Goal: Task Accomplishment & Management: Use online tool/utility

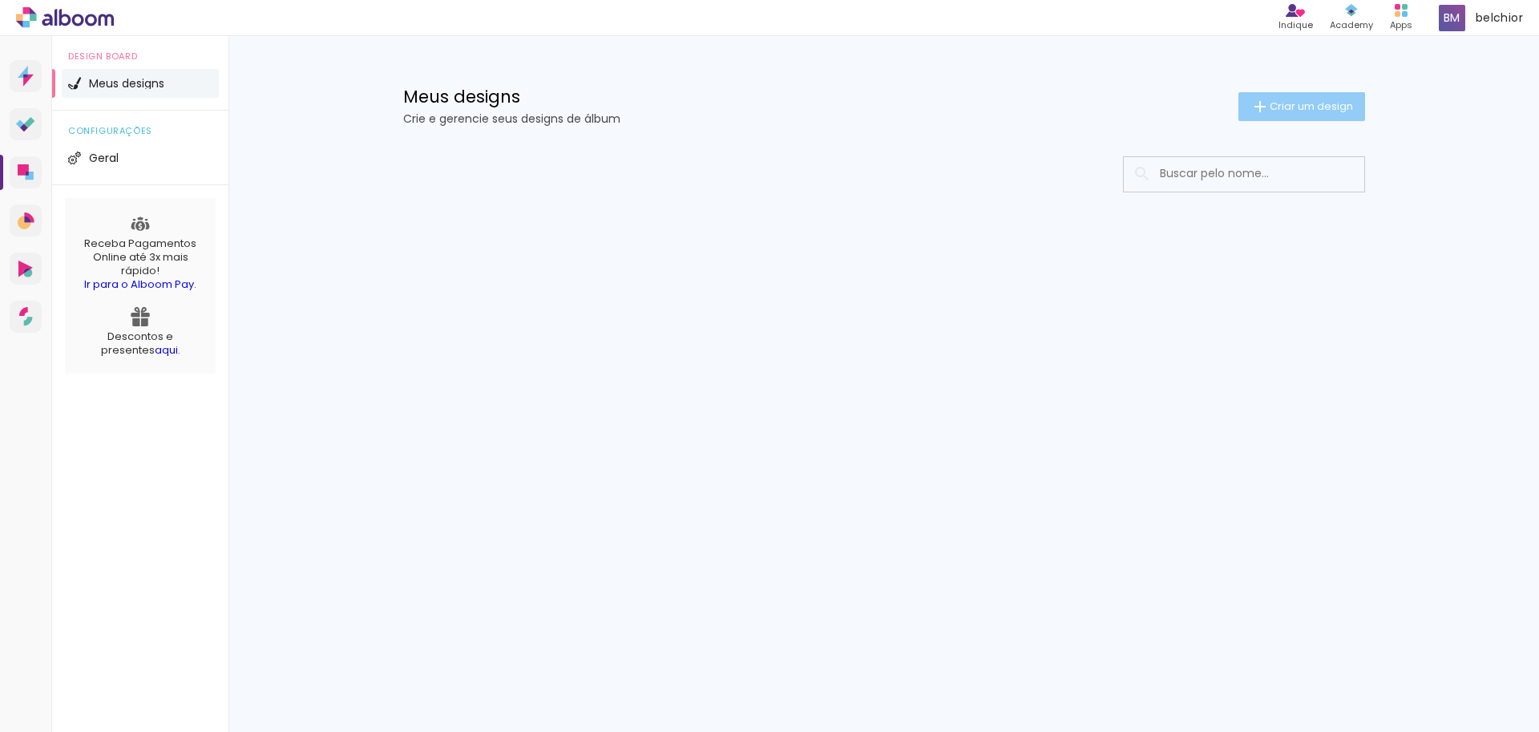
click at [1305, 101] on span "Criar um design" at bounding box center [1310, 106] width 83 height 10
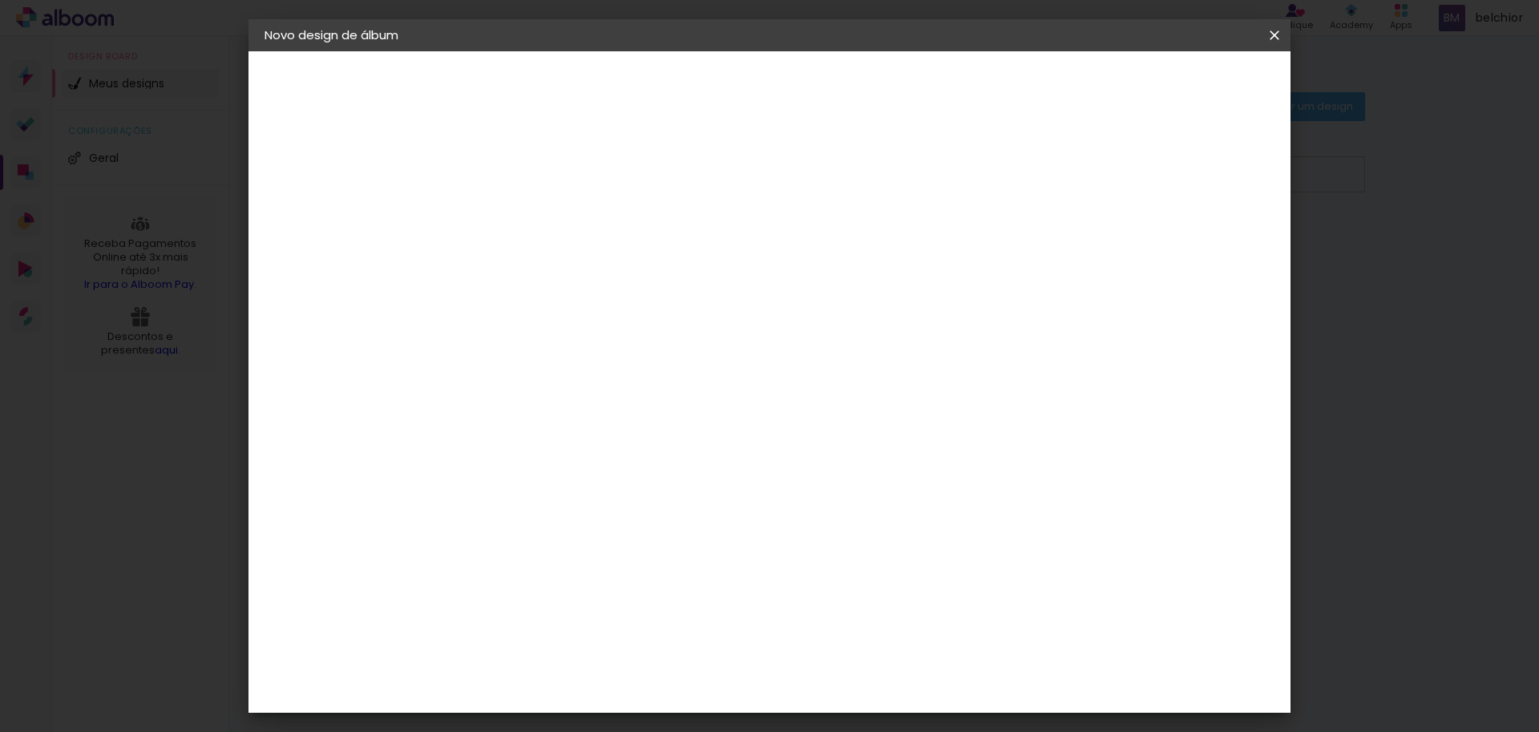
click at [526, 220] on input at bounding box center [526, 215] width 0 height 25
type input "mostruario"
type paper-input "mostruario"
click at [691, 73] on paper-button "Avançar" at bounding box center [651, 84] width 79 height 27
click at [549, 309] on input at bounding box center [567, 305] width 162 height 20
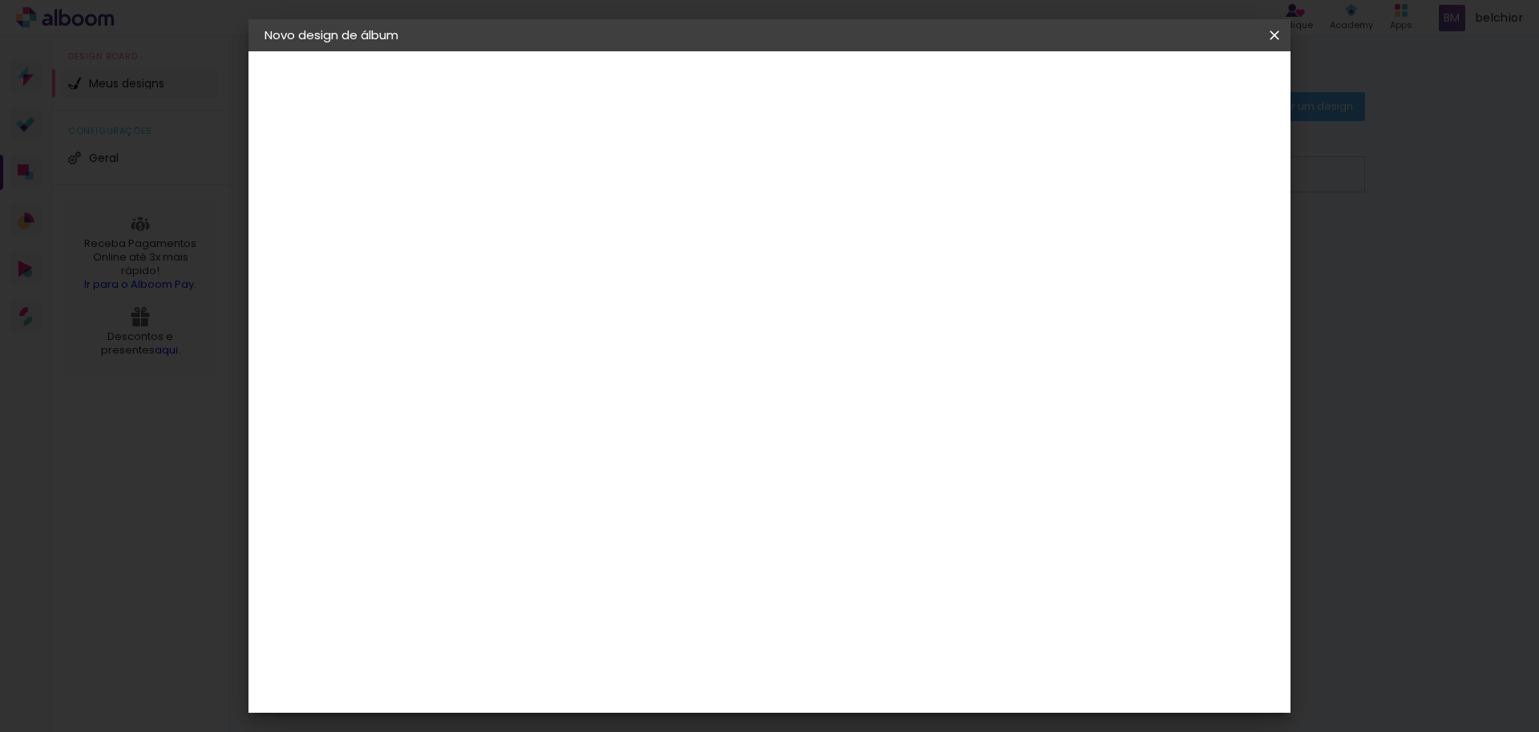
type input "a"
type input "za"
drag, startPoint x: 532, startPoint y: 310, endPoint x: 469, endPoint y: 305, distance: 63.5
click at [469, 188] on div "Fornecedor Escolha um fornecedor ou avance com o tamanho livre. Voltar Avançar" at bounding box center [632, 119] width 351 height 136
click at [827, 236] on paper-item "Tamanho Livre" at bounding box center [750, 243] width 154 height 35
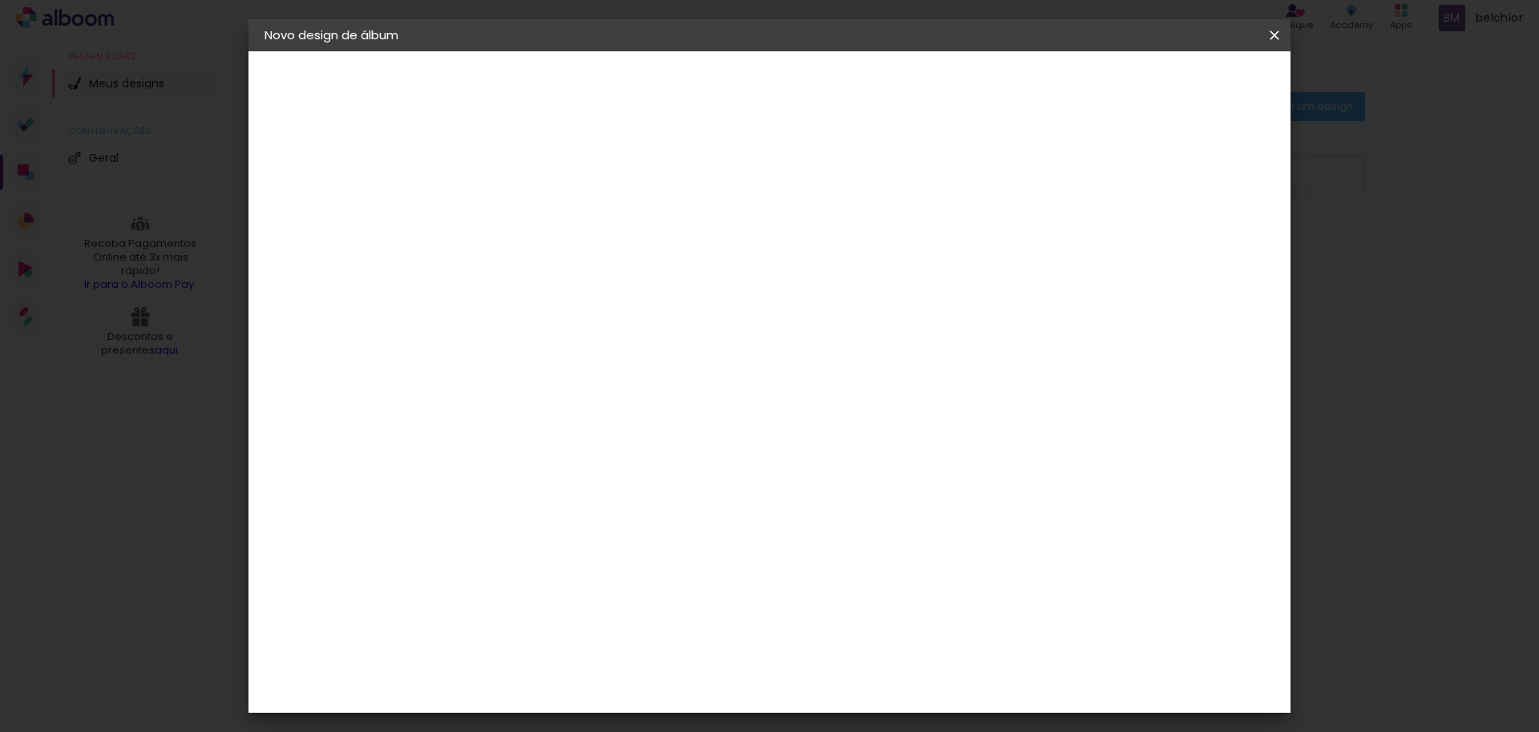
click at [0, 0] on slot "Tamanho Livre" at bounding box center [0, 0] width 0 height 0
click at [573, 454] on div "Álbum&Cia" at bounding box center [551, 460] width 71 height 13
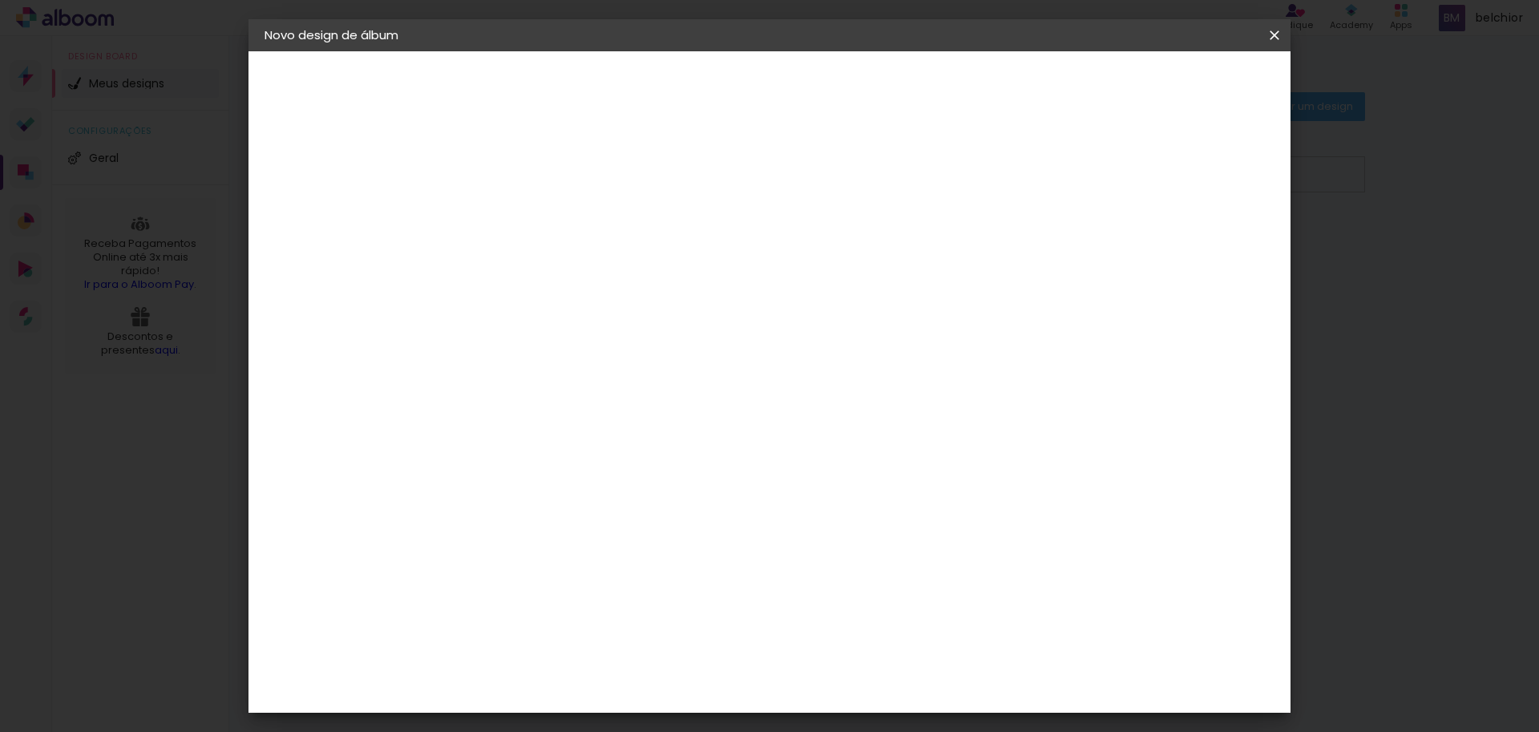
click at [827, 253] on paper-item "Tamanho Livre" at bounding box center [750, 243] width 154 height 35
click at [552, 446] on paper-item "Álbum&Cia" at bounding box center [567, 459] width 173 height 35
click at [591, 309] on input at bounding box center [567, 305] width 162 height 20
click at [564, 362] on div "3ZERO5" at bounding box center [540, 362] width 48 height 13
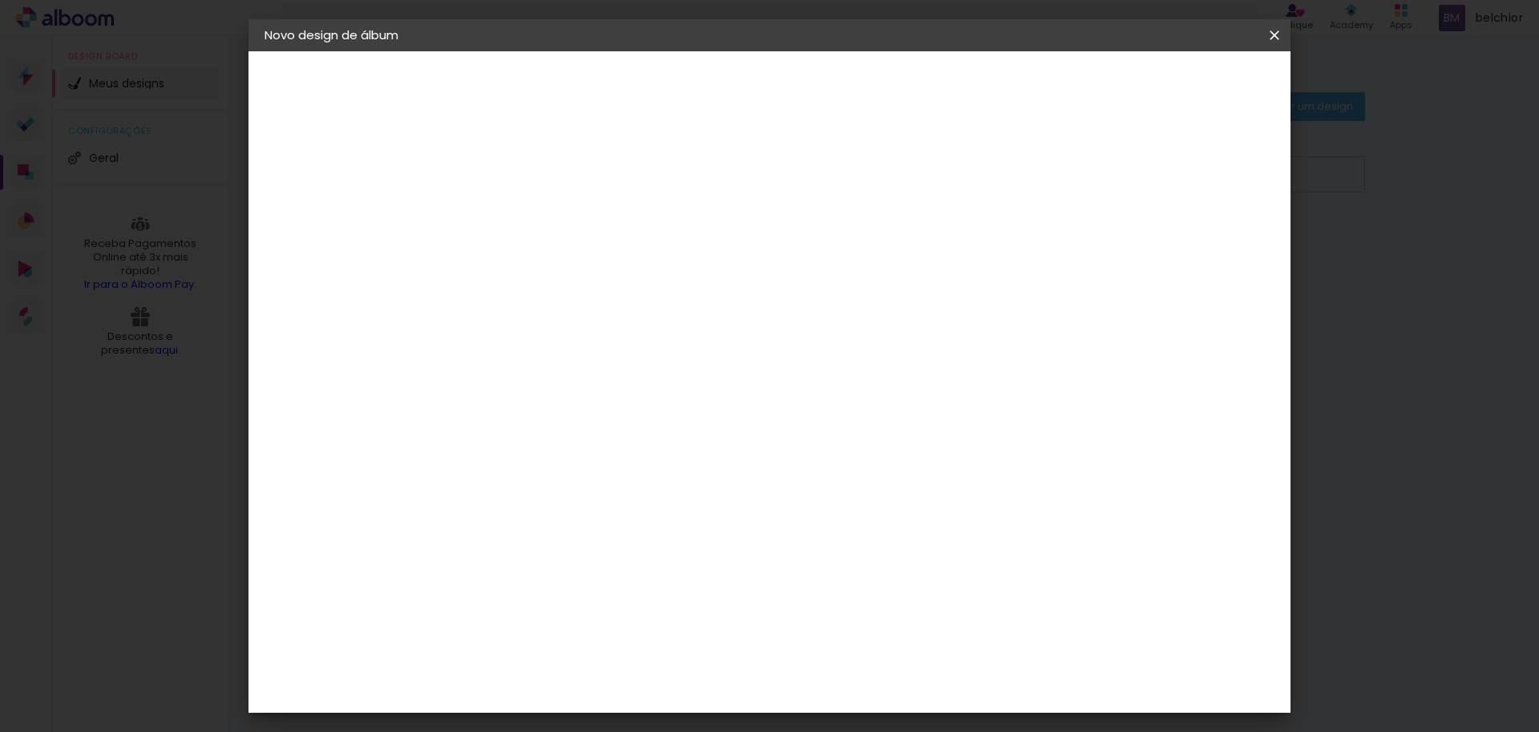
click at [574, 410] on paper-item "Ágata" at bounding box center [567, 421] width 173 height 35
click at [563, 590] on paper-item "Bugigangas Fotograficas" at bounding box center [567, 611] width 173 height 42
click at [571, 561] on paper-item "Book Imagem" at bounding box center [567, 566] width 173 height 42
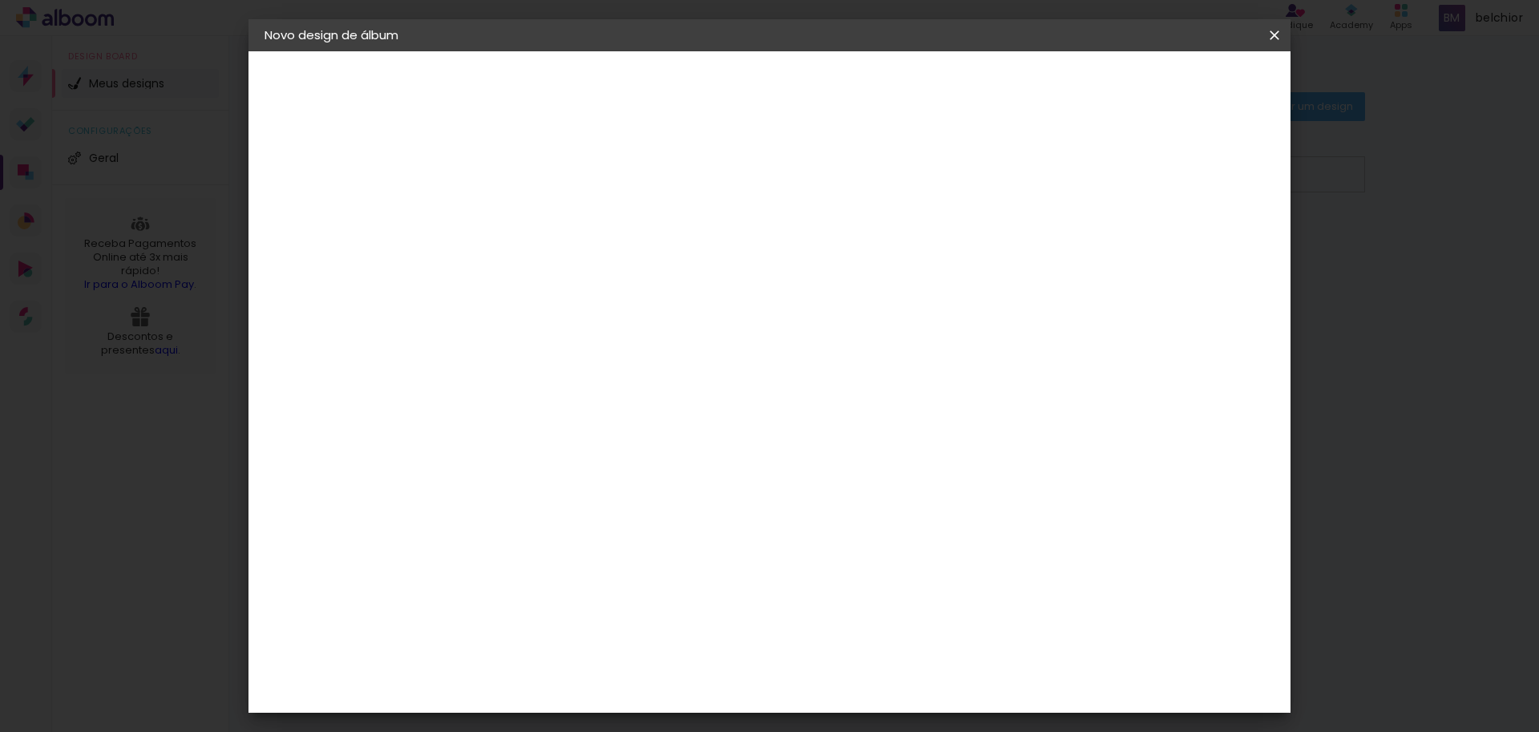
click at [827, 239] on paper-item "Tamanho Livre" at bounding box center [750, 243] width 154 height 35
click at [700, 238] on iron-icon at bounding box center [690, 243] width 19 height 19
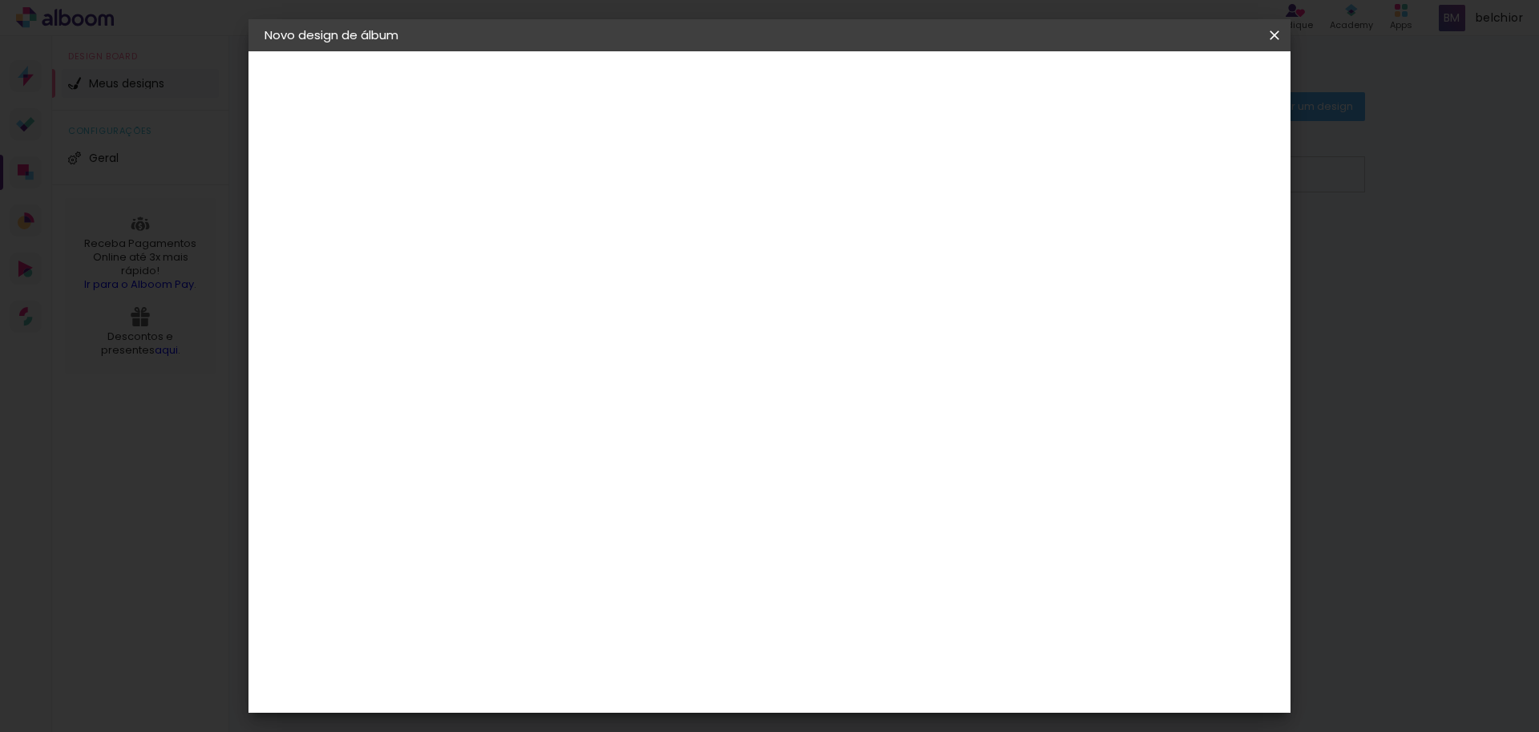
click at [700, 238] on iron-icon at bounding box center [690, 243] width 19 height 19
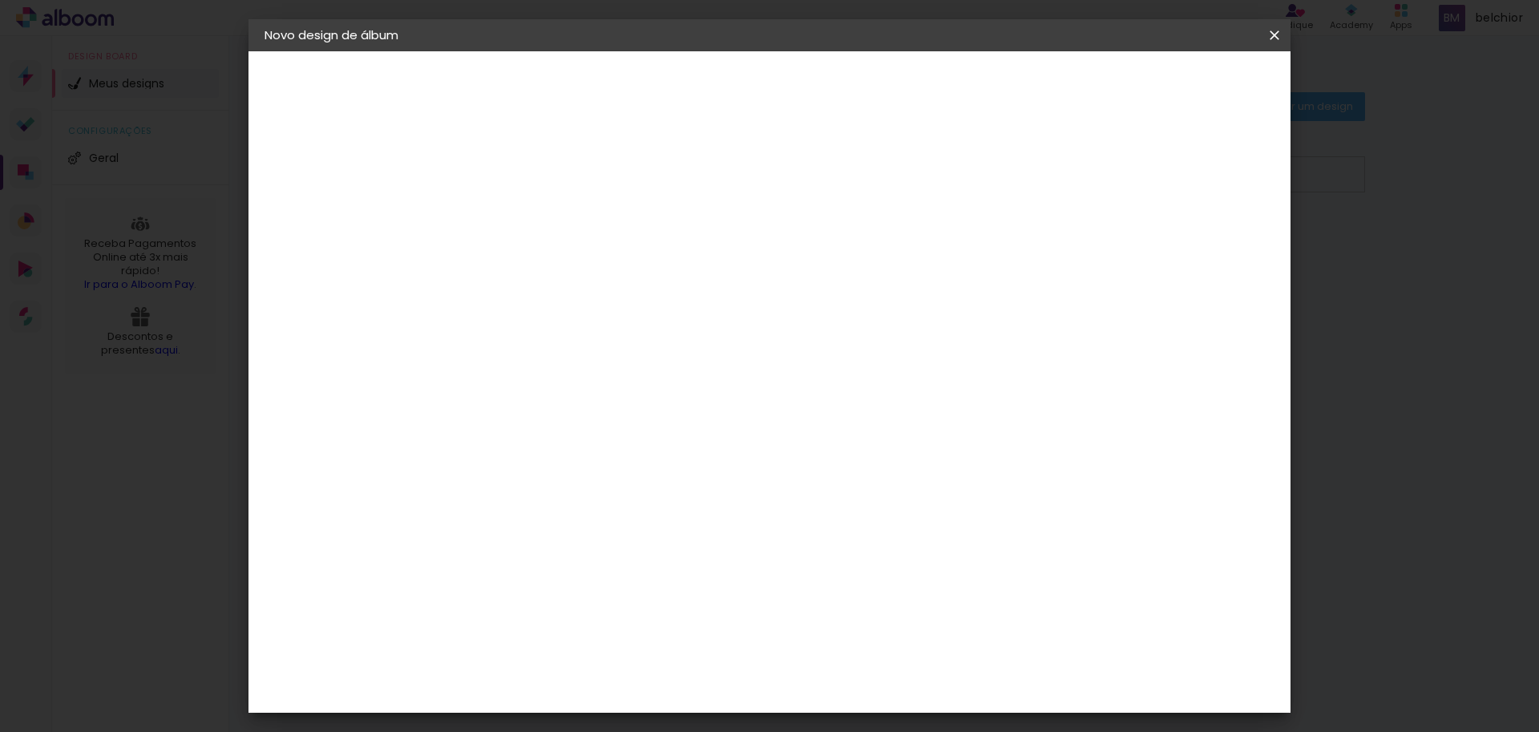
click at [700, 238] on iron-icon at bounding box center [690, 243] width 19 height 19
click at [807, 330] on div "Sugerir uma encadernadora" at bounding box center [757, 334] width 99 height 26
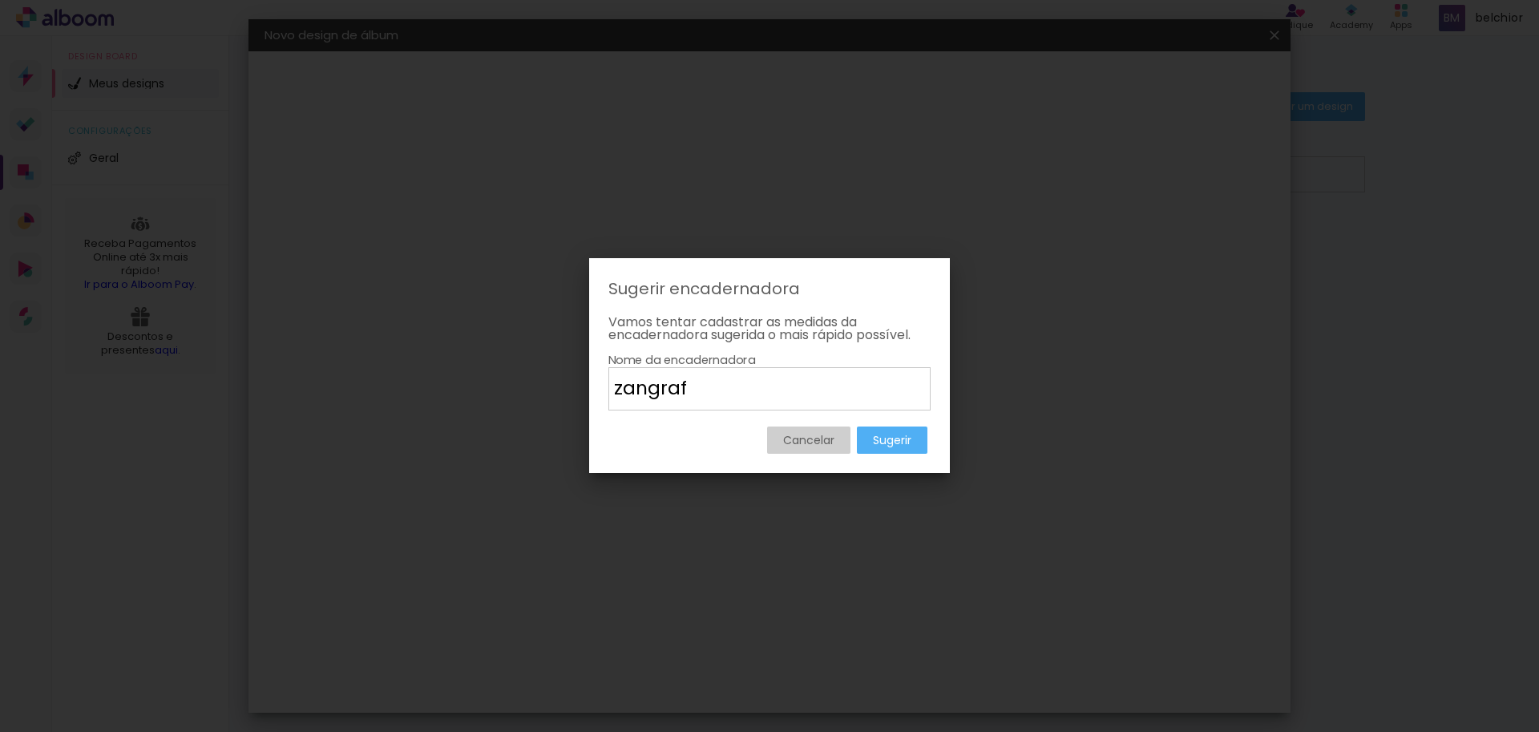
type input "zangraf"
type paper-input "zangraf"
click at [916, 438] on paper-button "Sugerir" at bounding box center [892, 439] width 71 height 27
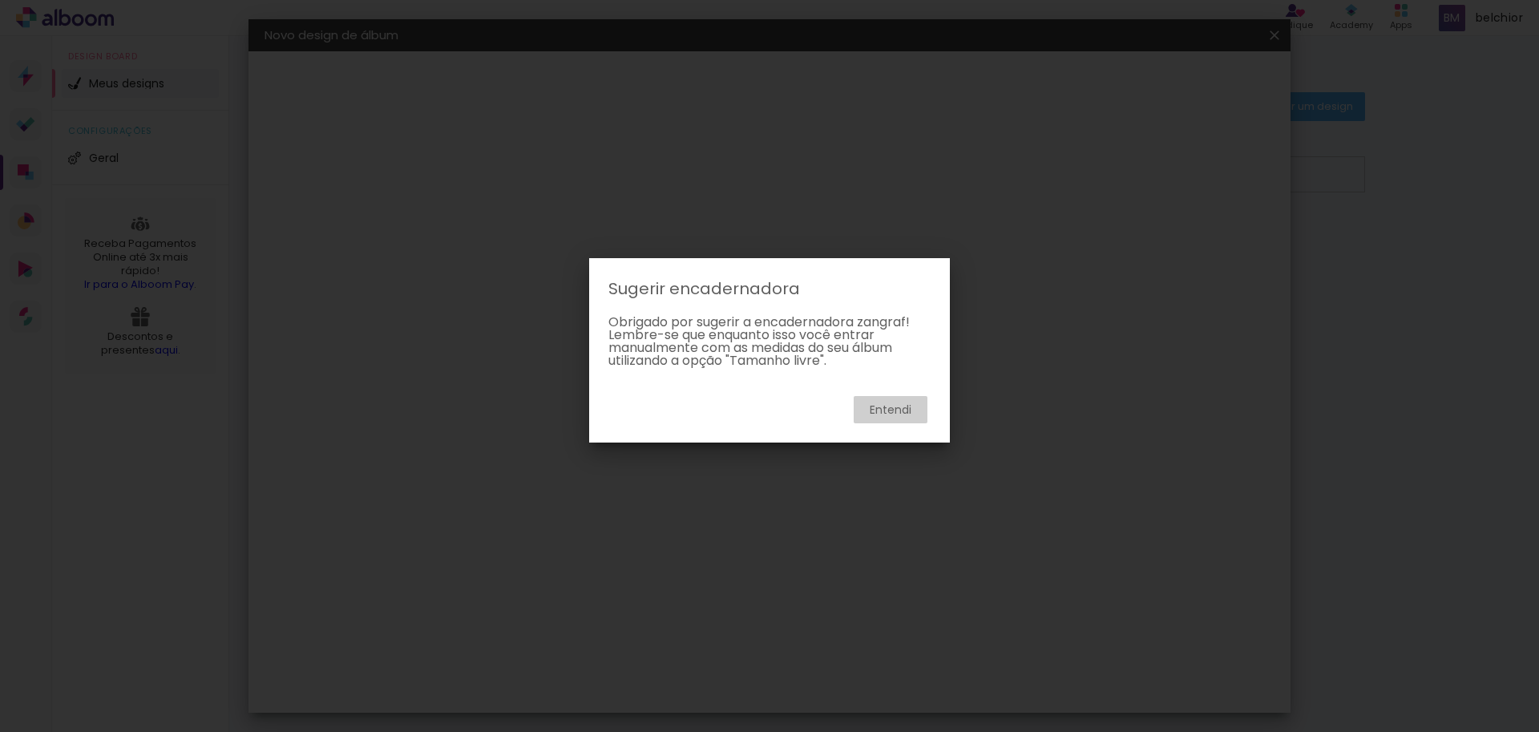
click at [0, 0] on slot "Entendi" at bounding box center [0, 0] width 0 height 0
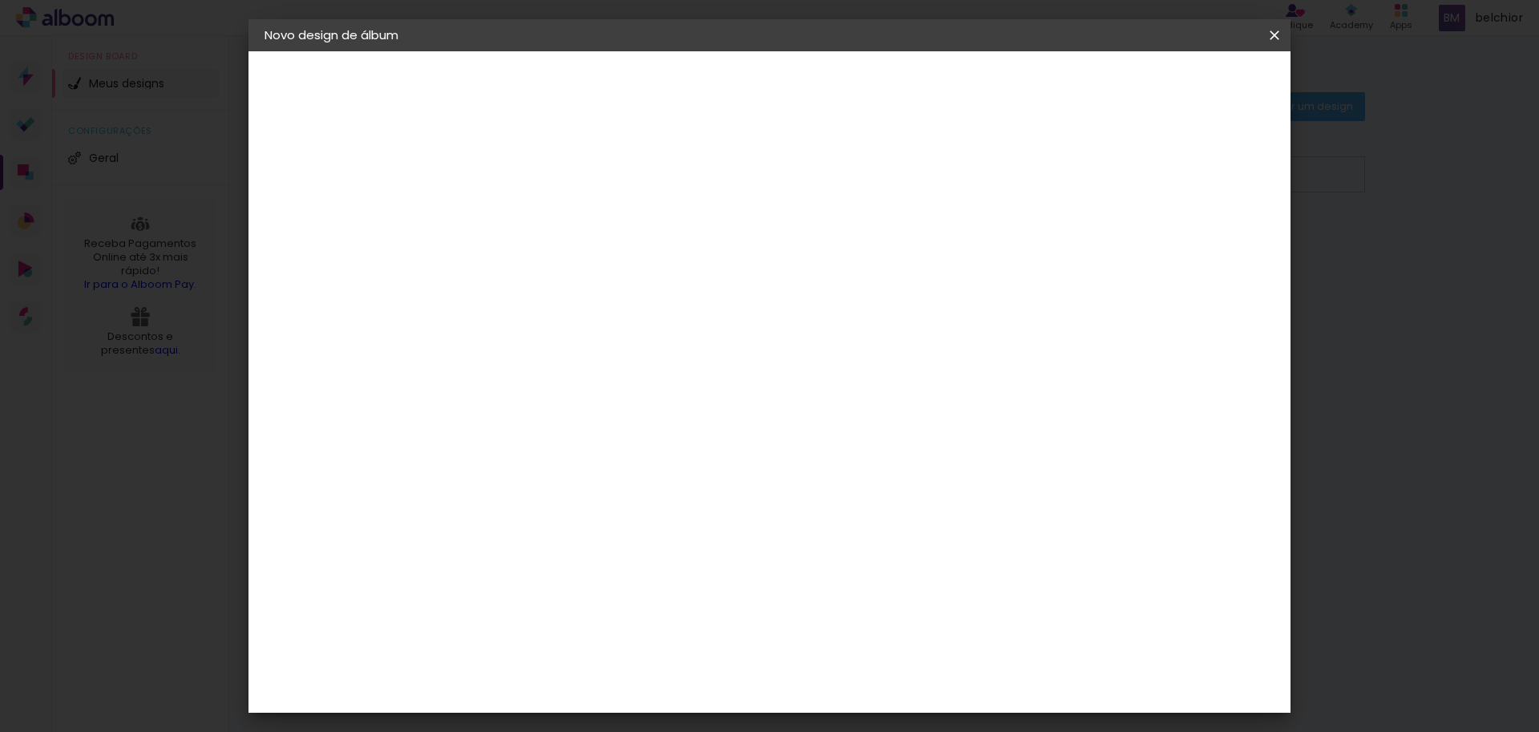
click at [0, 0] on slot "Tamanho Livre" at bounding box center [0, 0] width 0 height 0
click at [526, 308] on input at bounding box center [567, 305] width 162 height 20
type input "asdfasd"
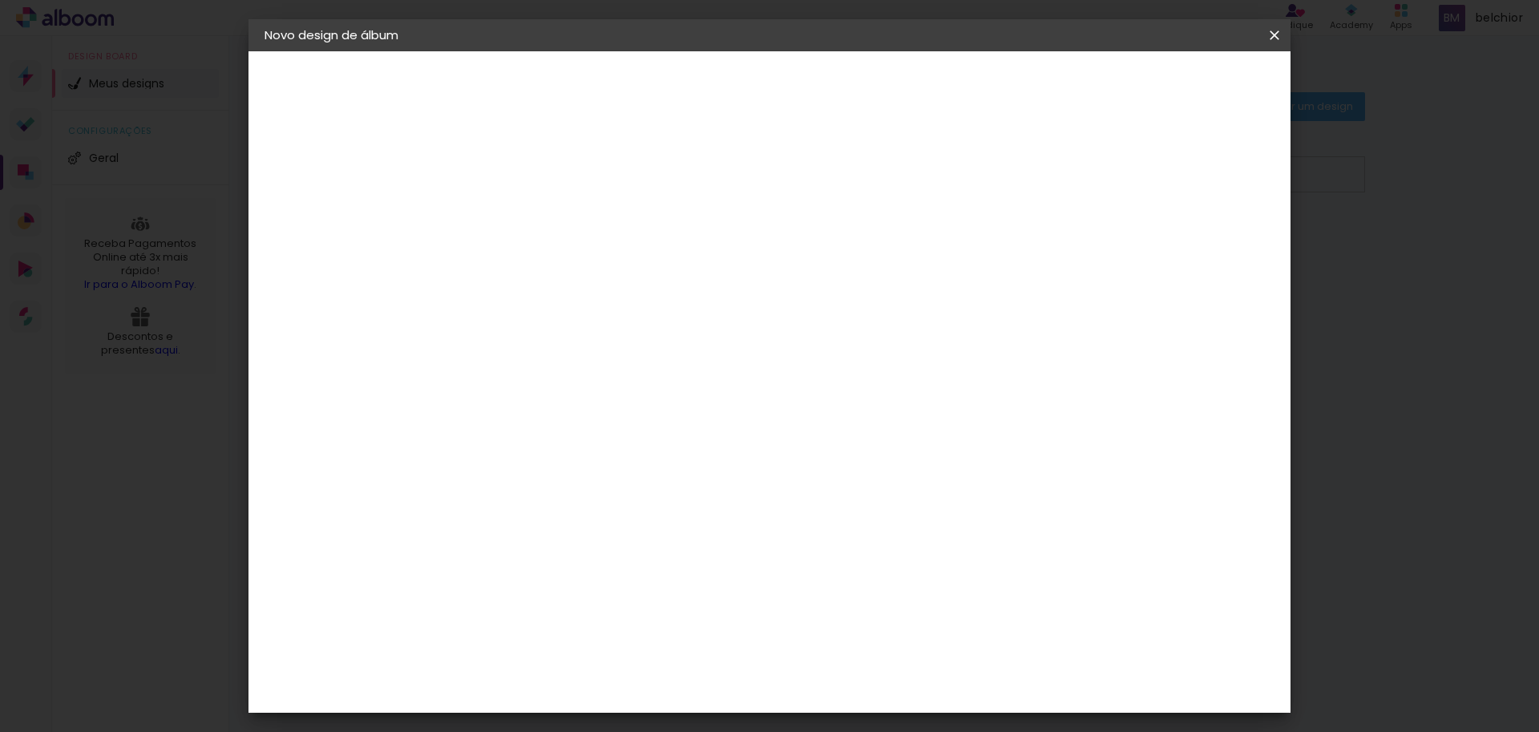
drag, startPoint x: 543, startPoint y: 304, endPoint x: 295, endPoint y: 263, distance: 251.0
click at [295, 51] on quentale-album-spec "Iniciar design Iniciar design" at bounding box center [769, 51] width 1042 height 0
click at [826, 97] on paper-button "Avançar" at bounding box center [787, 84] width 79 height 27
click at [704, 252] on span "30" at bounding box center [701, 251] width 26 height 24
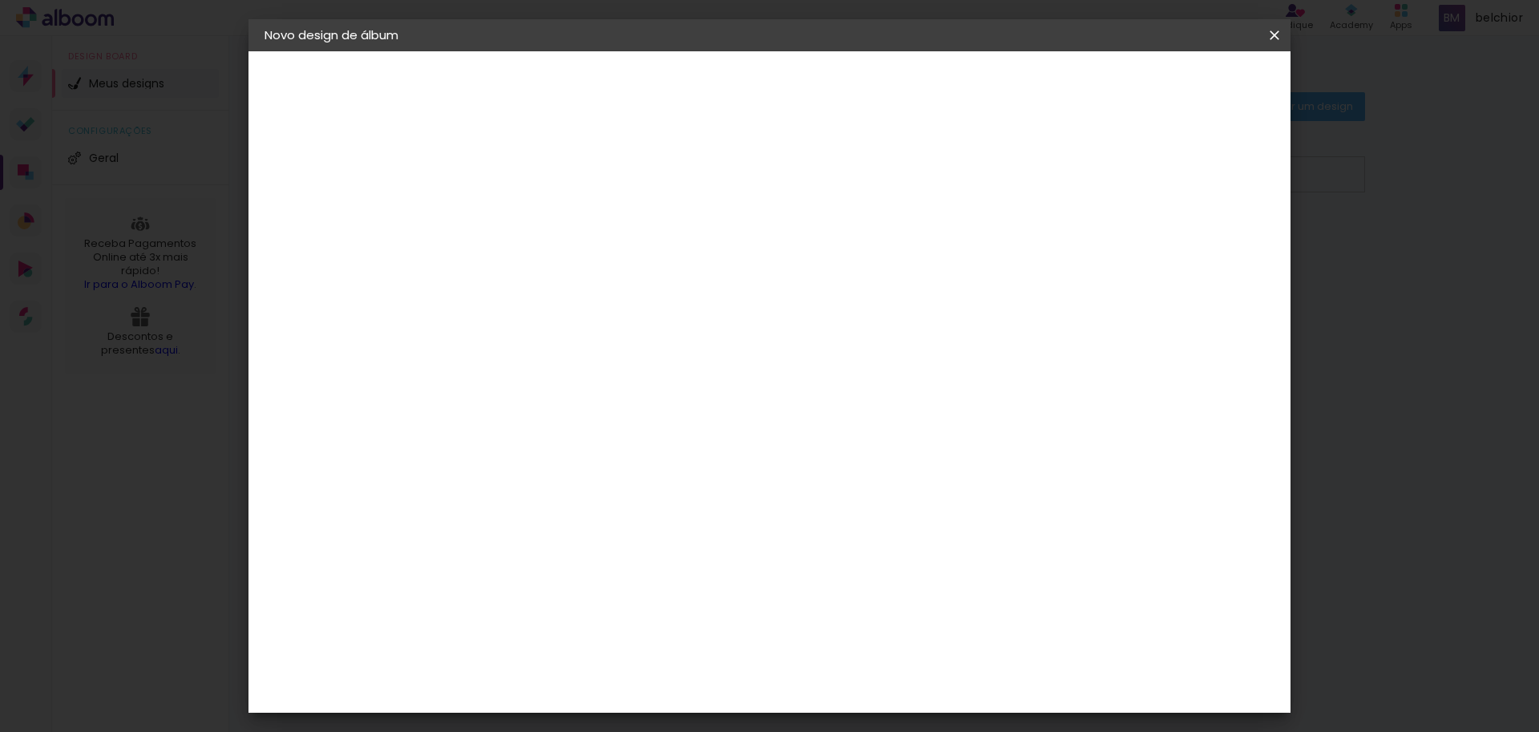
scroll to position [30, 0]
click at [877, 631] on input "60" at bounding box center [858, 638] width 42 height 24
click at [700, 216] on span "30" at bounding box center [701, 210] width 26 height 24
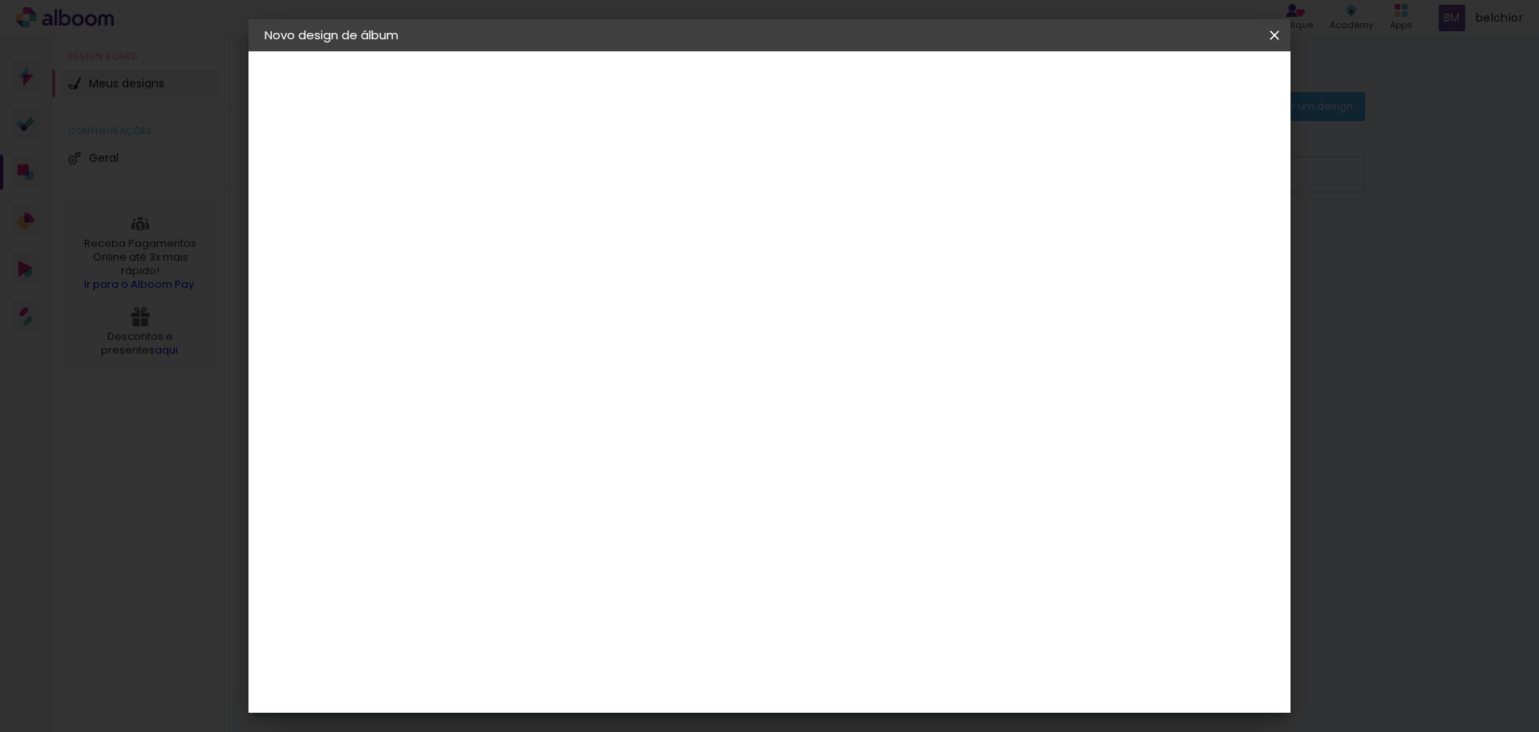
click at [700, 216] on span "30" at bounding box center [701, 210] width 26 height 24
type input "1"
type paper-input "1"
click at [542, 188] on input "1" at bounding box center [515, 184] width 55 height 20
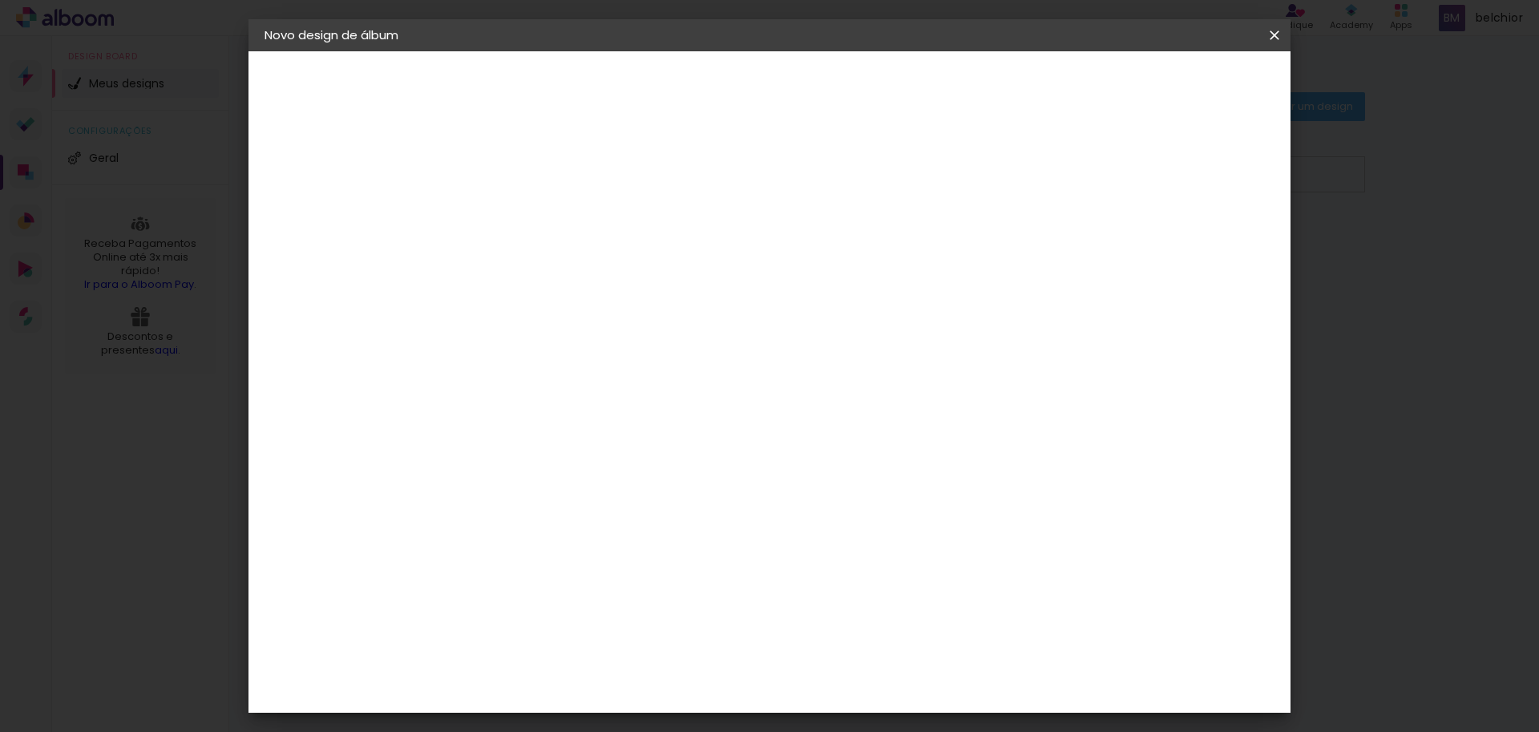
type input "0"
type paper-input "0"
click at [534, 190] on input "0" at bounding box center [515, 184] width 55 height 20
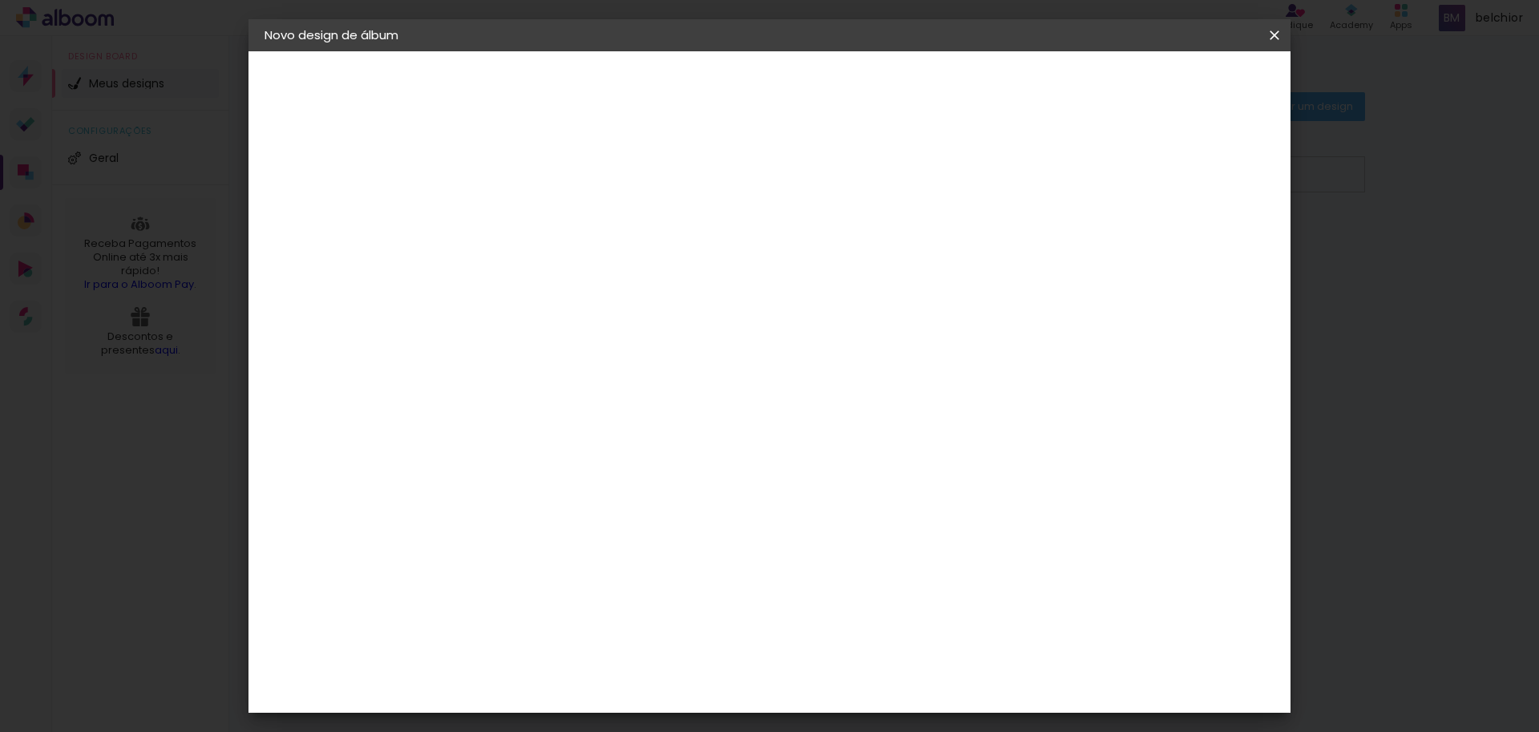
type input "1"
type paper-input "1"
click at [537, 179] on input "1" at bounding box center [515, 184] width 55 height 20
type input "2"
type paper-input "2"
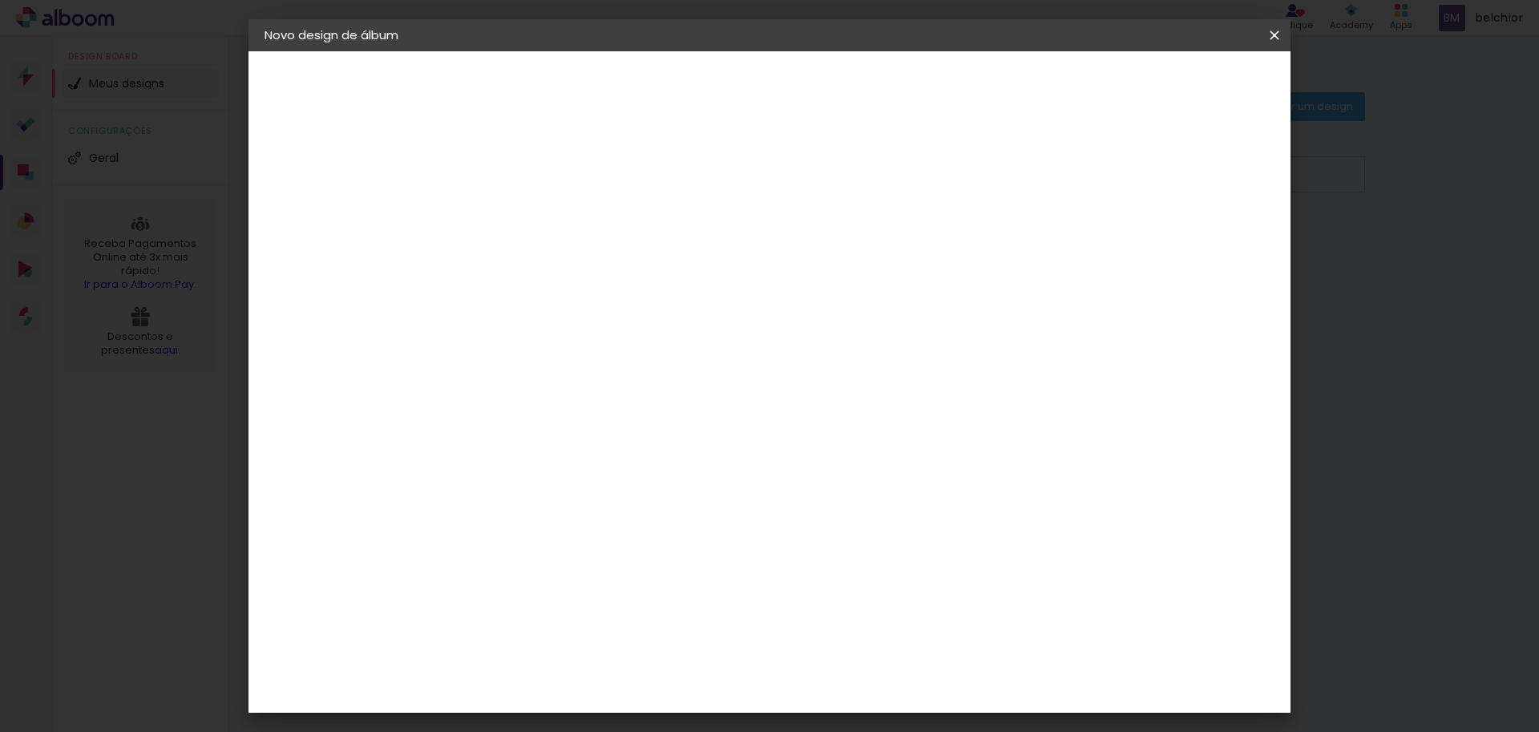
click at [537, 179] on input "2" at bounding box center [515, 184] width 55 height 20
type input "3"
type paper-input "3"
click at [537, 179] on input "3" at bounding box center [515, 184] width 55 height 20
type input "4"
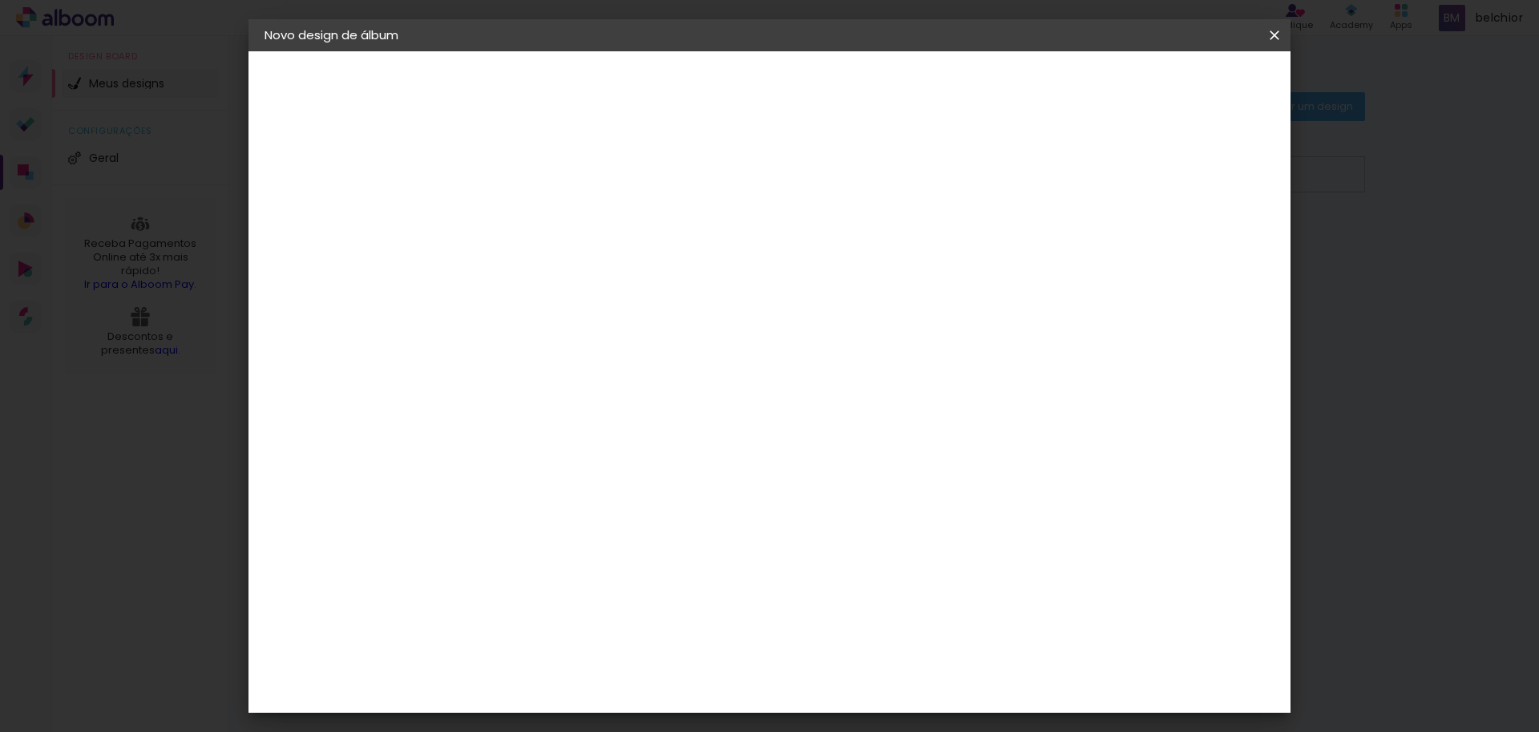
type paper-input "4"
click at [537, 179] on input "4" at bounding box center [515, 184] width 55 height 20
type input "5"
type paper-input "5"
click at [537, 179] on input "5" at bounding box center [515, 184] width 55 height 20
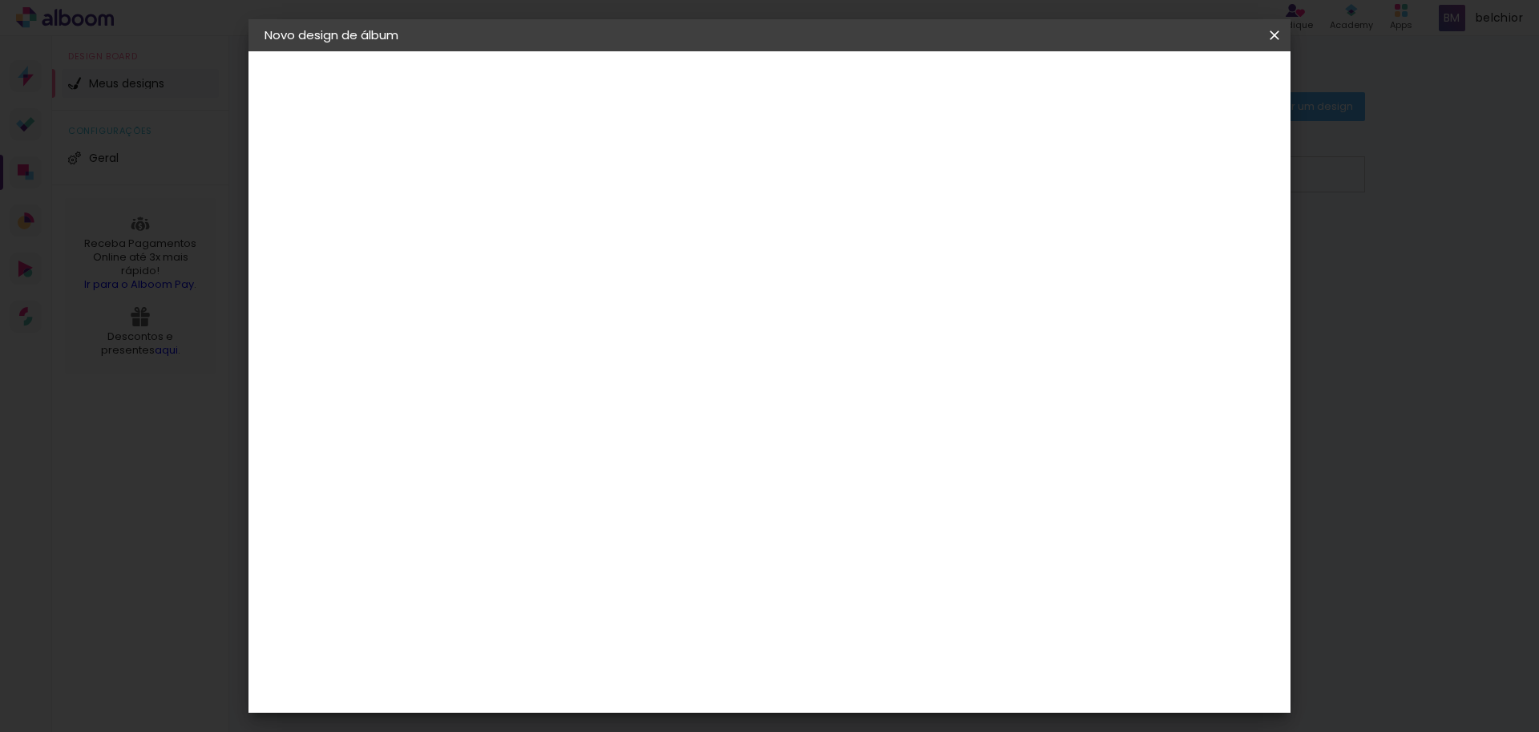
type input "4"
type paper-input "4"
click at [535, 192] on input "4" at bounding box center [515, 184] width 55 height 20
type input "3"
type paper-input "3"
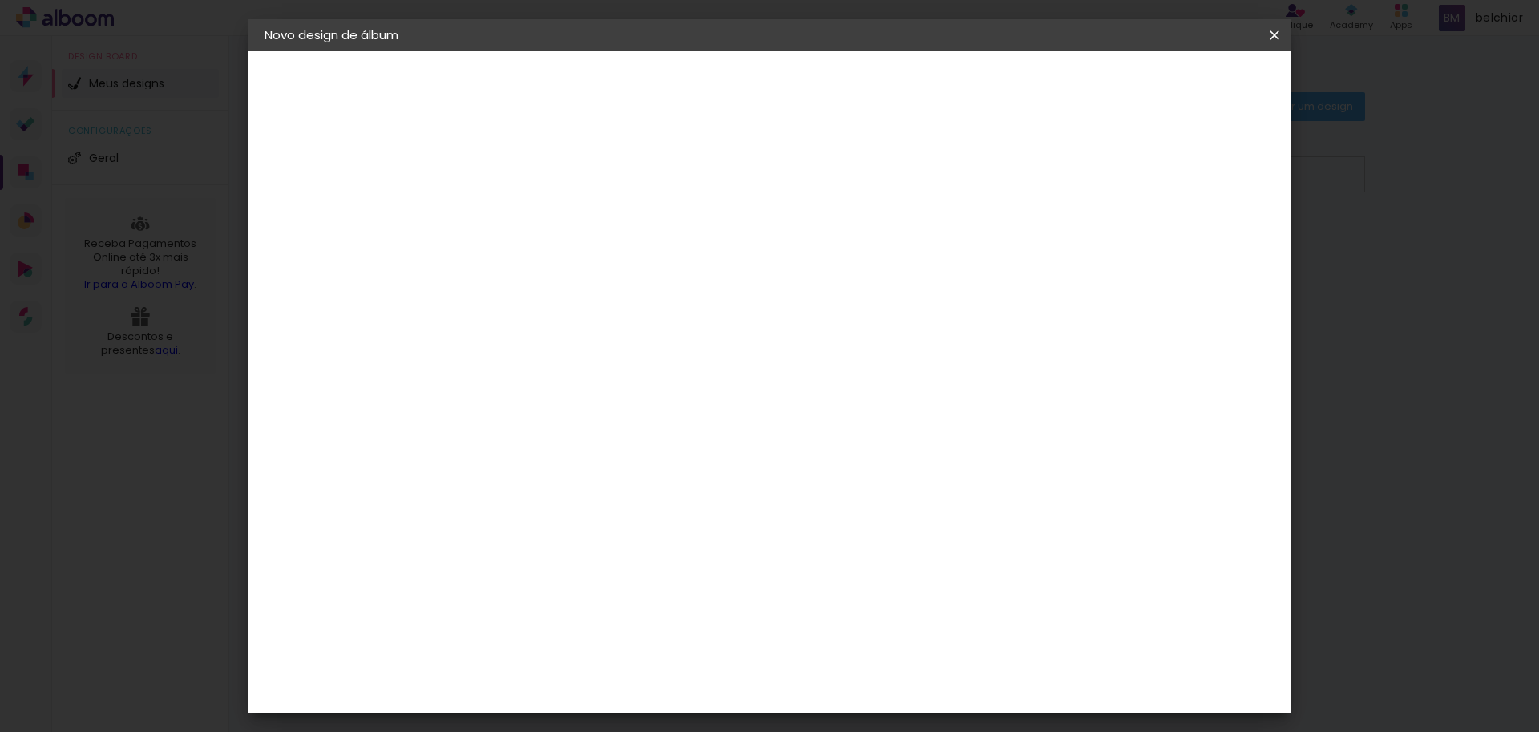
click at [535, 192] on input "3" at bounding box center [515, 184] width 55 height 20
click at [502, 464] on div "cm" at bounding box center [506, 455] width 19 height 24
click at [481, 457] on input "30" at bounding box center [476, 455] width 42 height 24
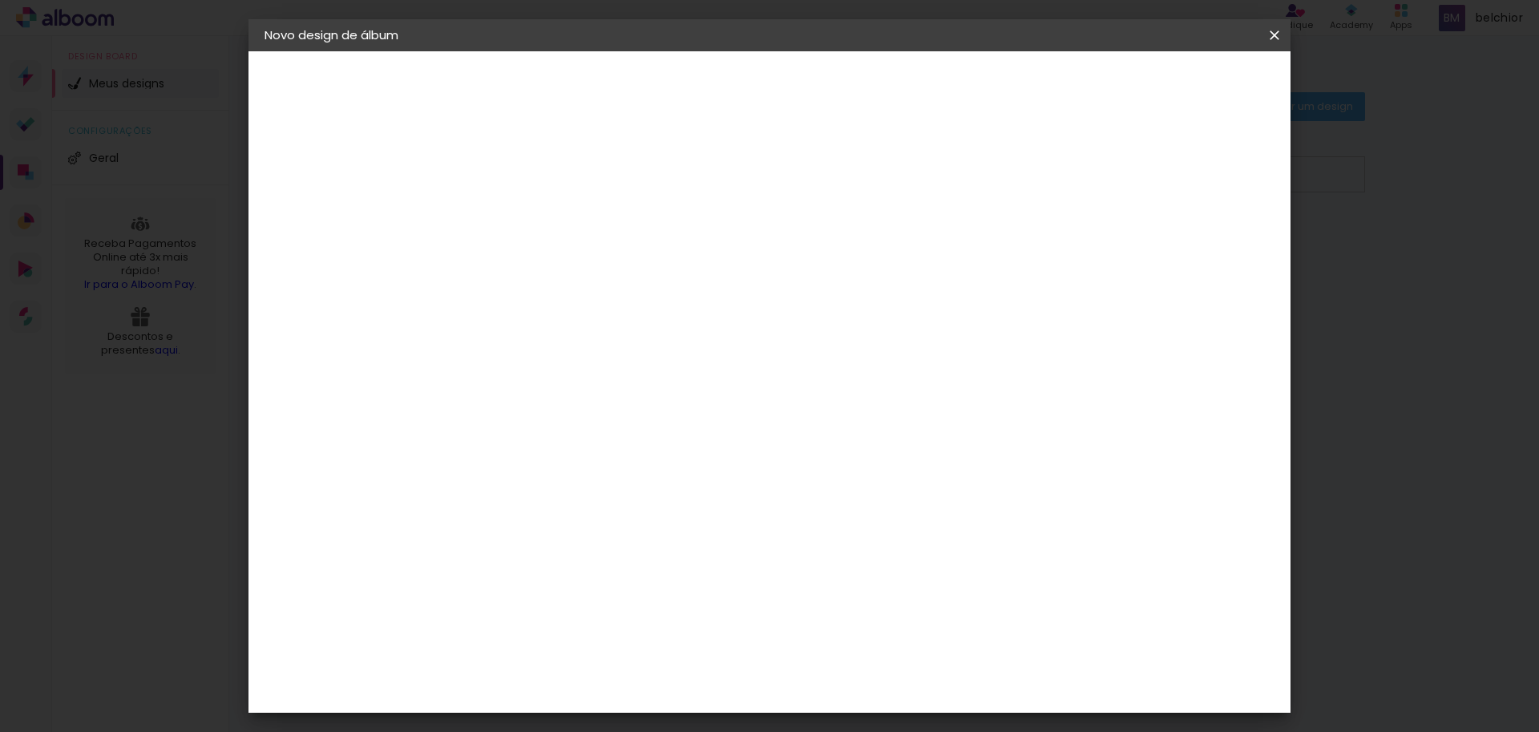
click at [481, 457] on input "30" at bounding box center [476, 455] width 42 height 24
type input "5"
type input "2"
type input "24"
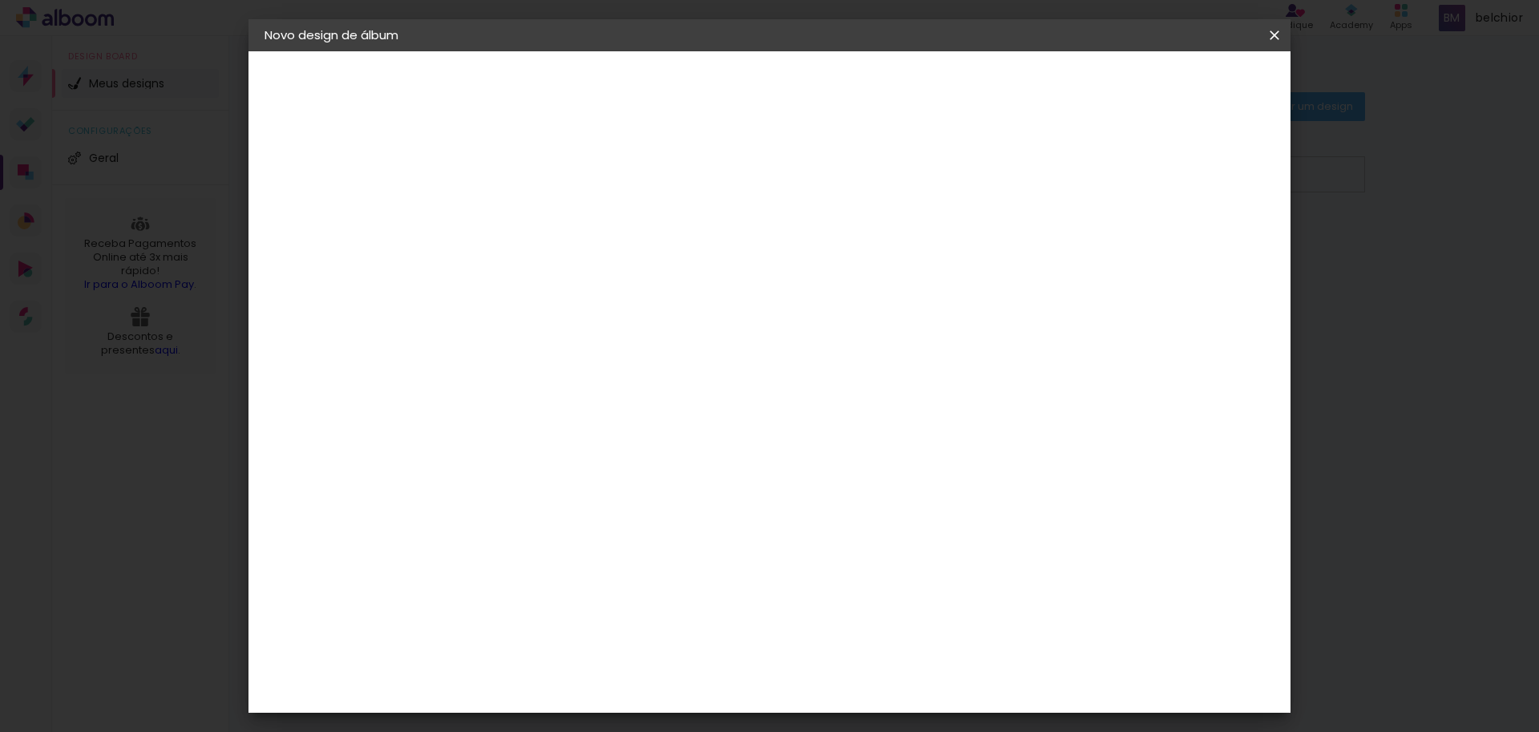
type paper-input "24"
click at [1174, 90] on span "Iniciar design" at bounding box center [1137, 84] width 73 height 11
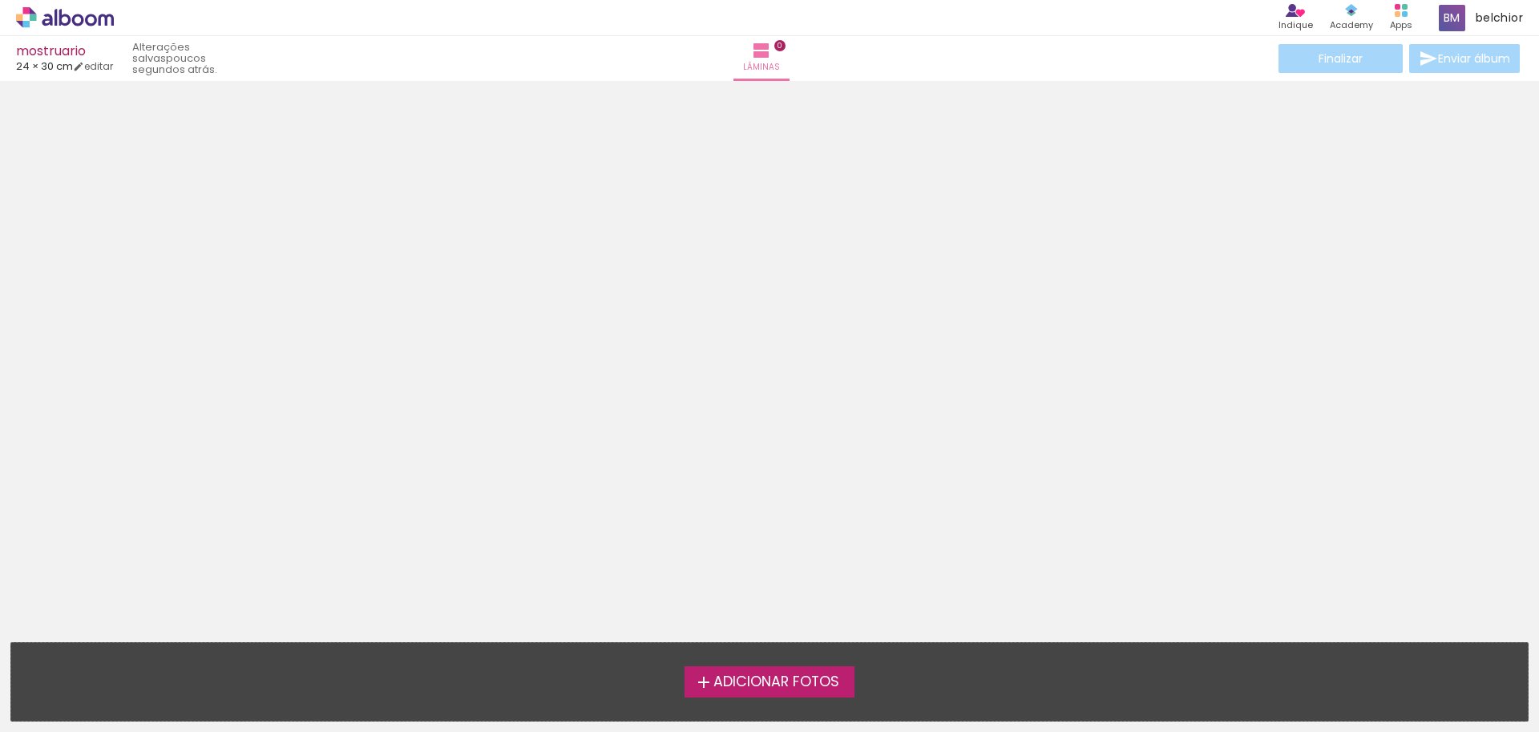
click at [751, 675] on span "Adicionar Fotos" at bounding box center [776, 682] width 126 height 14
click at [0, 0] on input "file" at bounding box center [0, 0] width 0 height 0
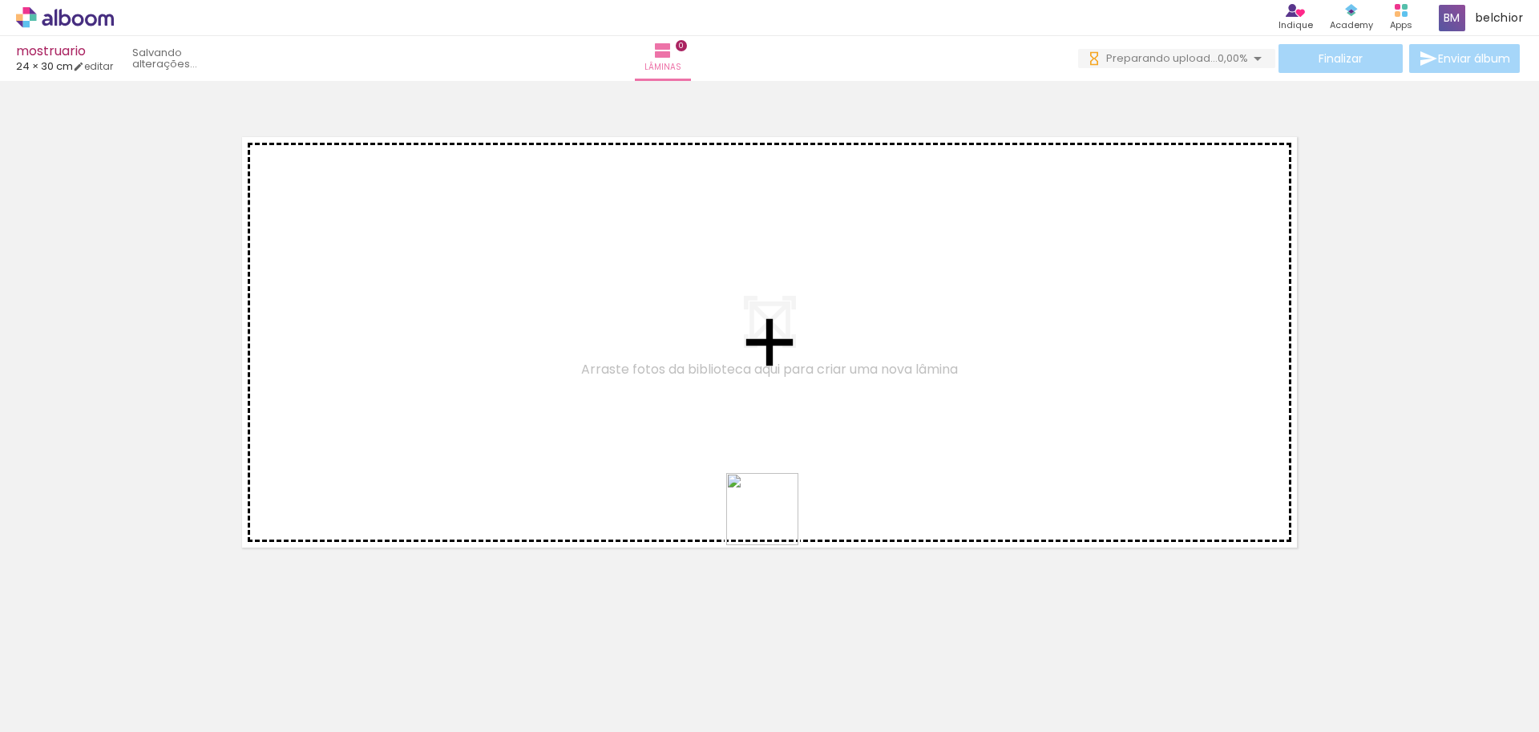
drag, startPoint x: 777, startPoint y: 680, endPoint x: 760, endPoint y: 374, distance: 306.6
click at [759, 377] on quentale-workspace at bounding box center [769, 366] width 1539 height 732
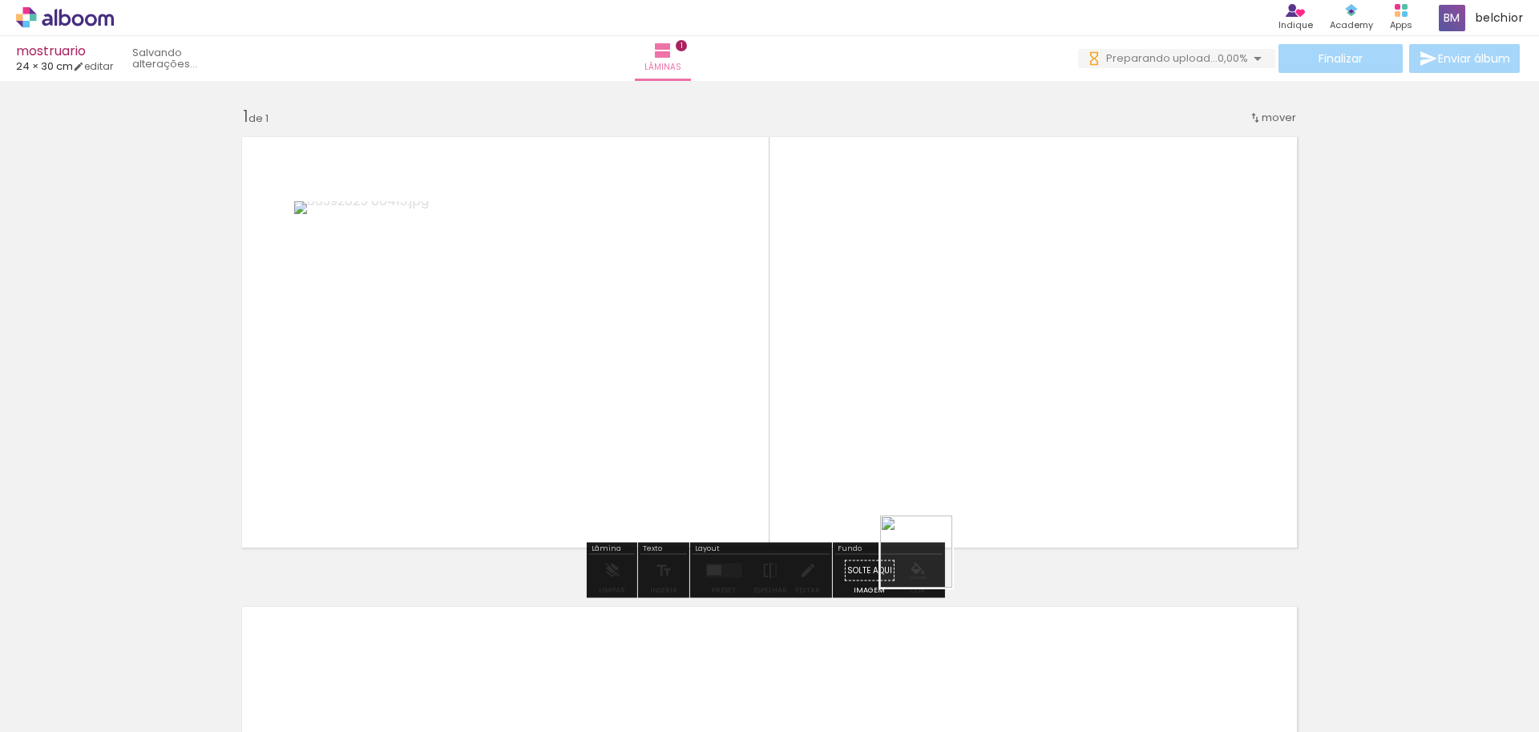
drag, startPoint x: 928, startPoint y: 563, endPoint x: 1010, endPoint y: 299, distance: 276.8
click at [1010, 299] on quentale-workspace at bounding box center [769, 366] width 1539 height 732
click at [724, 577] on div at bounding box center [723, 571] width 43 height 32
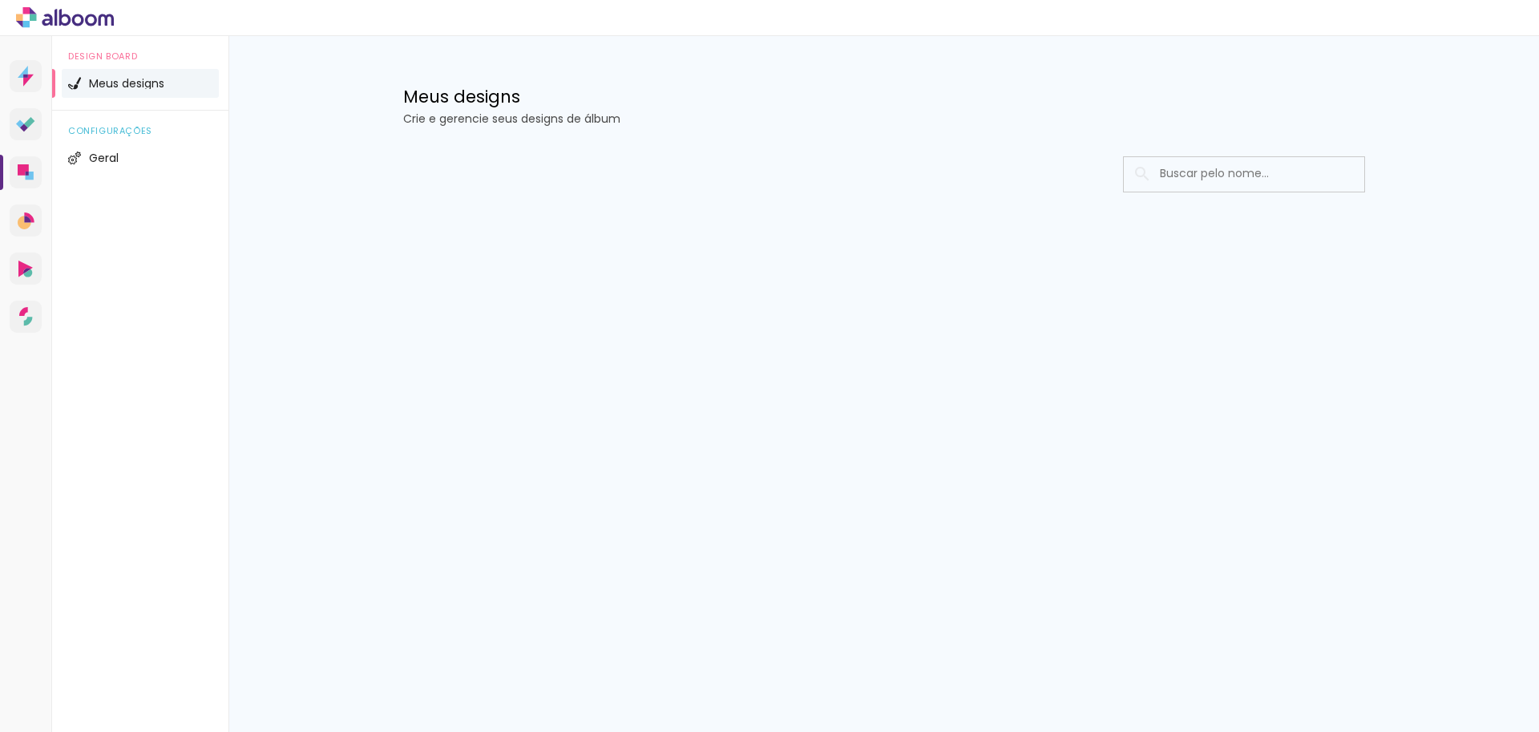
click at [512, 105] on h1 "Meus designs" at bounding box center [884, 96] width 962 height 17
click at [409, 128] on div "Meus designs Crie e gerencie seus designs de álbum" at bounding box center [884, 88] width 1042 height 104
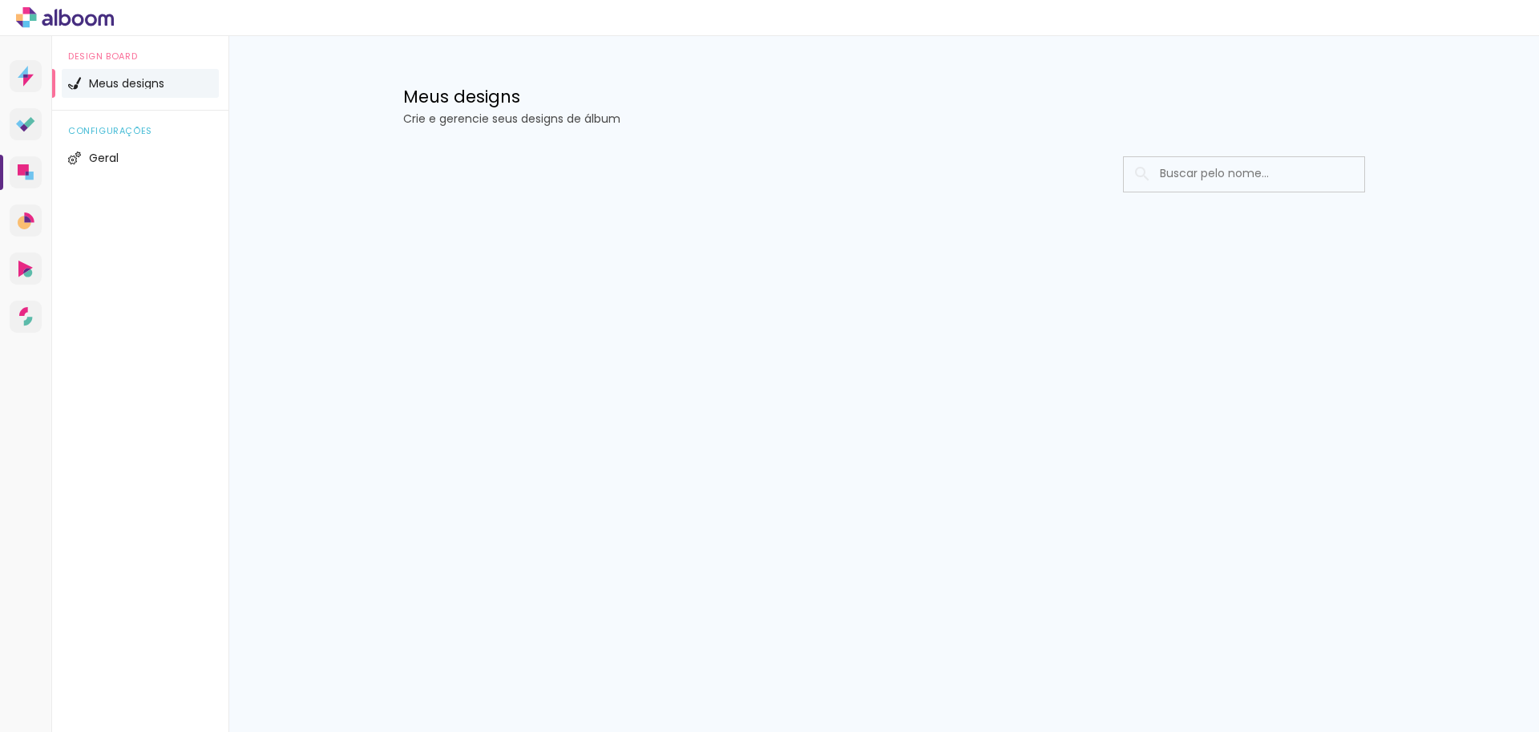
click at [1194, 120] on p "Crie e gerencie seus designs de álbum" at bounding box center [884, 118] width 962 height 11
click at [1206, 90] on h1 "Meus designs" at bounding box center [884, 96] width 962 height 17
